Goal: Find specific page/section: Find specific page/section

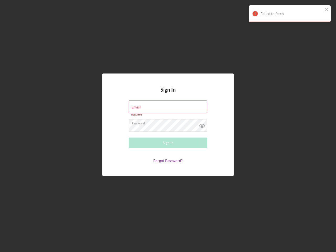
click at [202, 125] on icon at bounding box center [202, 125] width 13 height 13
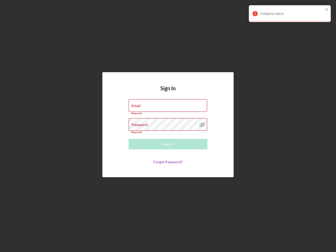
click at [290, 14] on div "Failed to fetch" at bounding box center [292, 14] width 63 height 4
